Goal: Information Seeking & Learning: Find specific fact

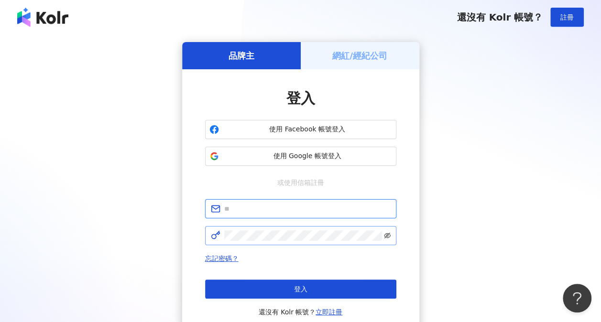
type input "**********"
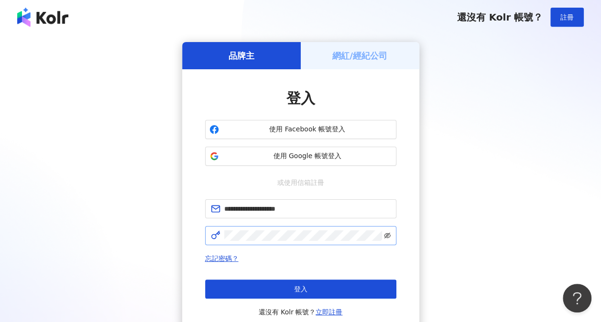
click at [388, 234] on icon "eye-invisible" at bounding box center [387, 235] width 7 height 7
click at [388, 234] on icon "eye" at bounding box center [387, 235] width 7 height 7
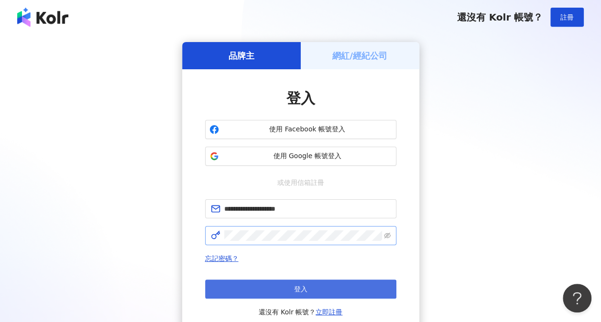
click at [324, 293] on button "登入" at bounding box center [300, 289] width 191 height 19
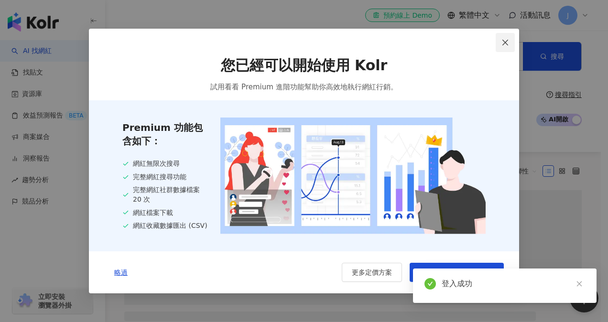
click at [504, 40] on icon "close" at bounding box center [505, 42] width 6 height 6
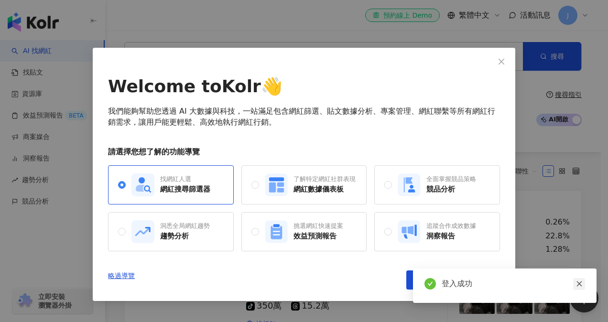
click at [579, 284] on icon "close" at bounding box center [578, 284] width 5 height 5
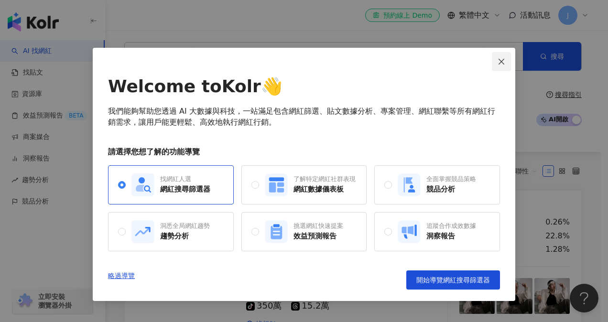
click at [501, 65] on icon "close" at bounding box center [502, 62] width 8 height 8
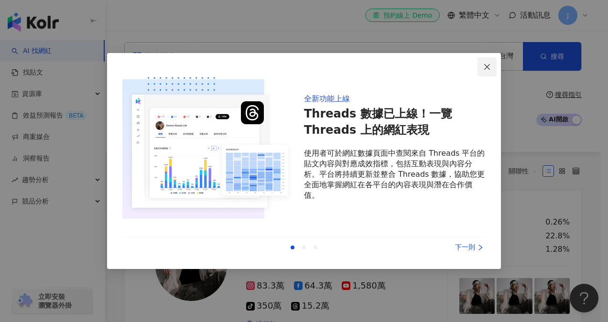
click at [485, 67] on icon "close" at bounding box center [487, 67] width 8 height 8
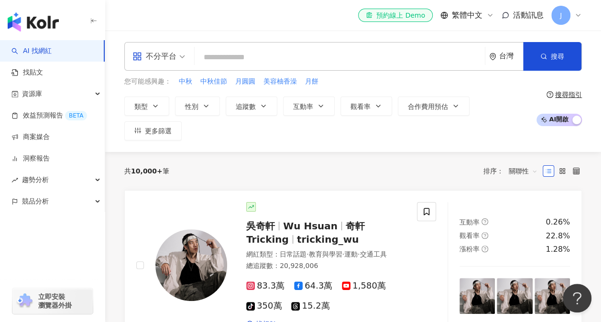
click at [250, 57] on input "search" at bounding box center [339, 57] width 282 height 18
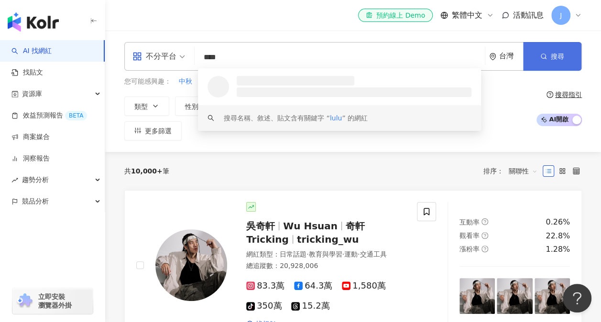
type input "****"
click at [545, 49] on button "搜尋" at bounding box center [552, 56] width 58 height 29
